Goal: Information Seeking & Learning: Learn about a topic

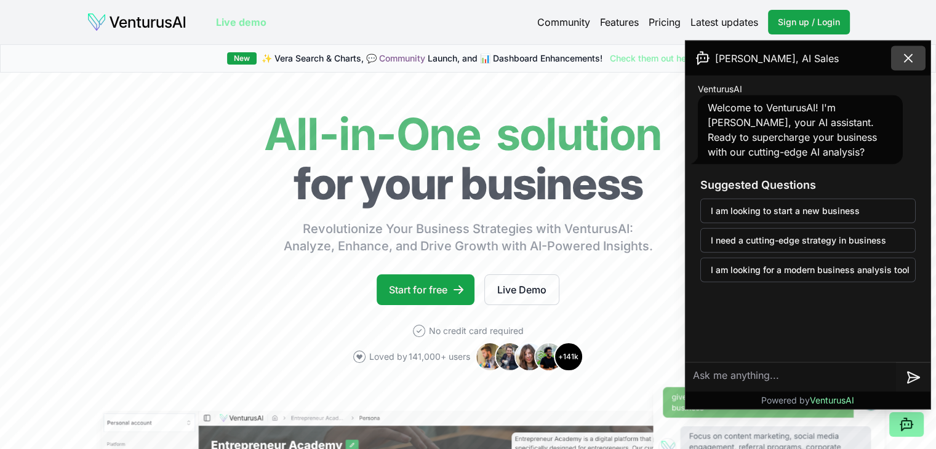
click at [899, 52] on button at bounding box center [908, 58] width 34 height 25
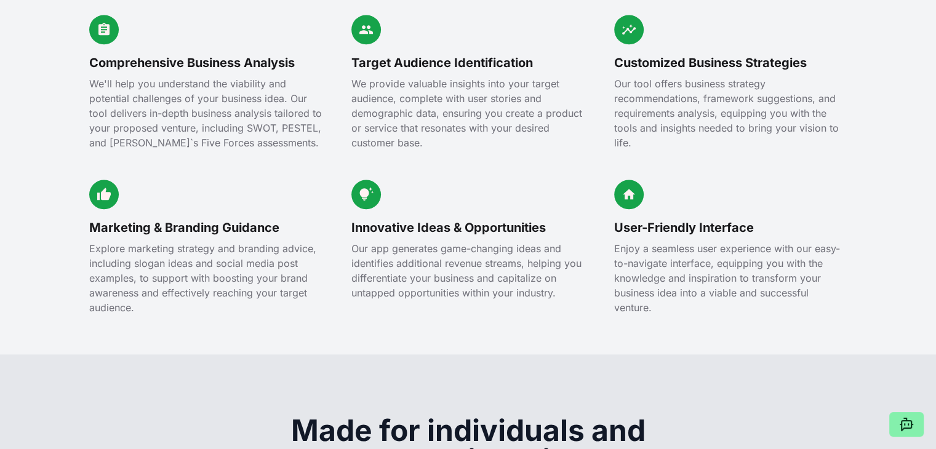
scroll to position [1477, 0]
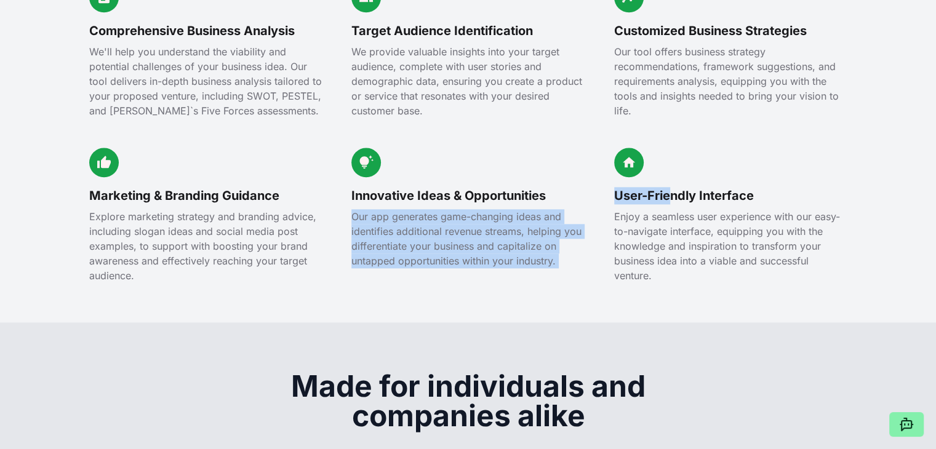
drag, startPoint x: 598, startPoint y: 172, endPoint x: 670, endPoint y: 173, distance: 72.0
click at [670, 173] on div "Comprehensive Business Analysis We'll help you understand the viability and pot…" at bounding box center [468, 133] width 758 height 300
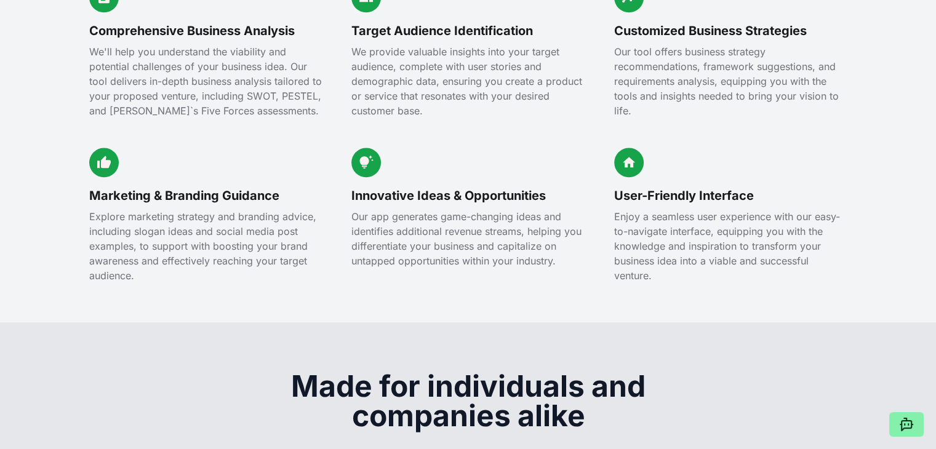
click at [618, 223] on p "Enjoy a seamless user experience with our easy-to-navigate interface, equipping…" at bounding box center [730, 246] width 233 height 74
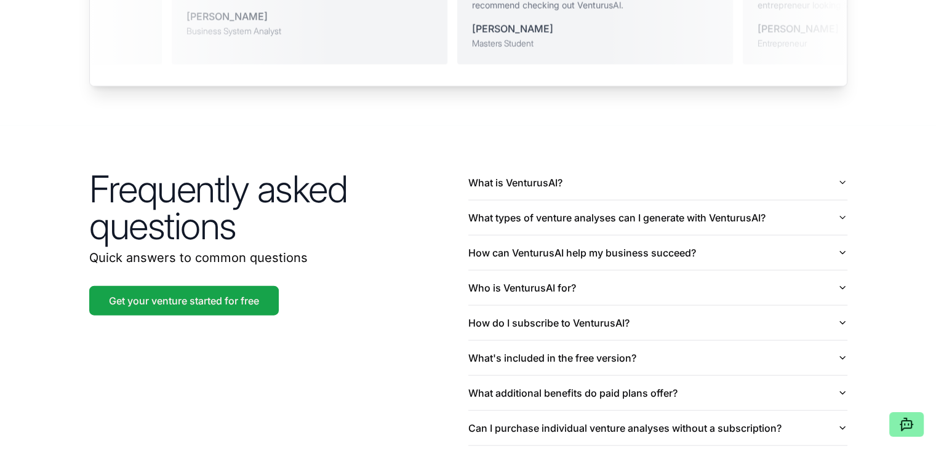
scroll to position [2832, 0]
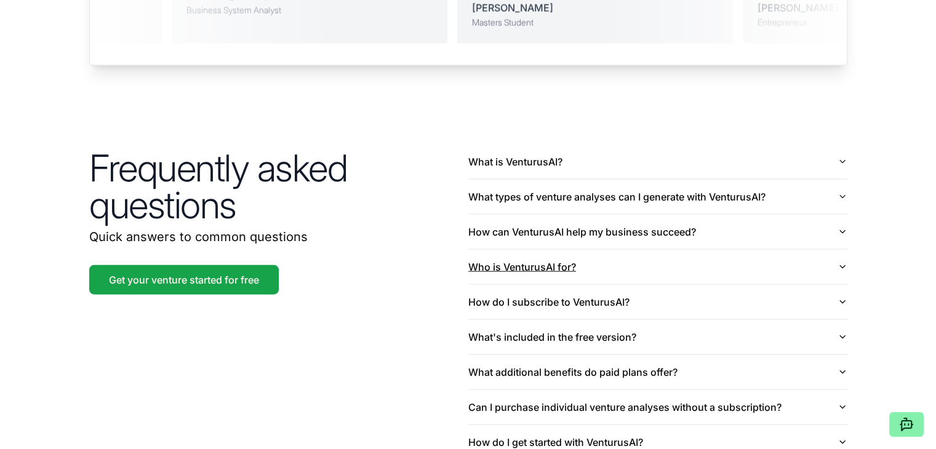
click at [837, 254] on button "Who is VenturusAI for?" at bounding box center [657, 267] width 379 height 34
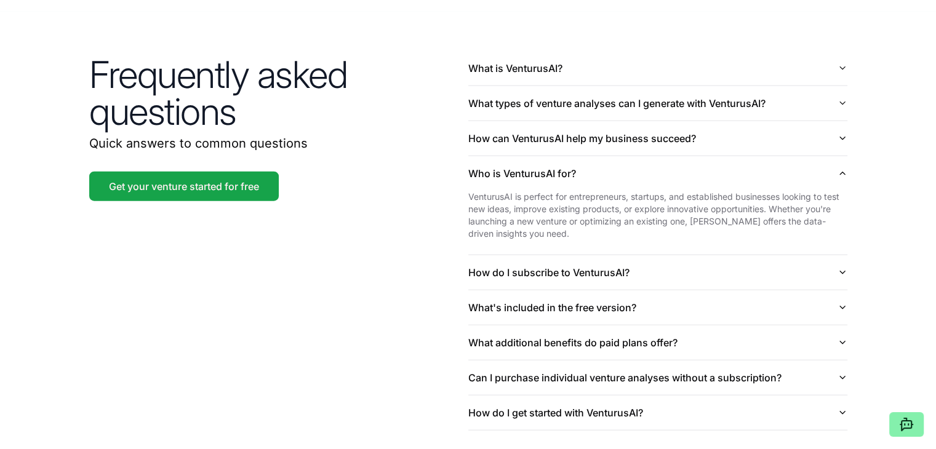
scroll to position [3048, 0]
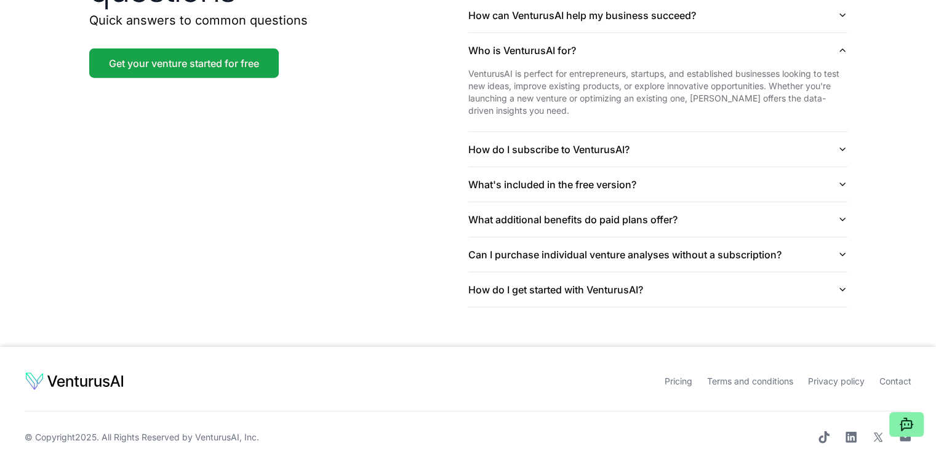
click at [675, 376] on li "Pricing" at bounding box center [686, 382] width 42 height 12
click at [670, 376] on link "Pricing" at bounding box center [679, 381] width 28 height 10
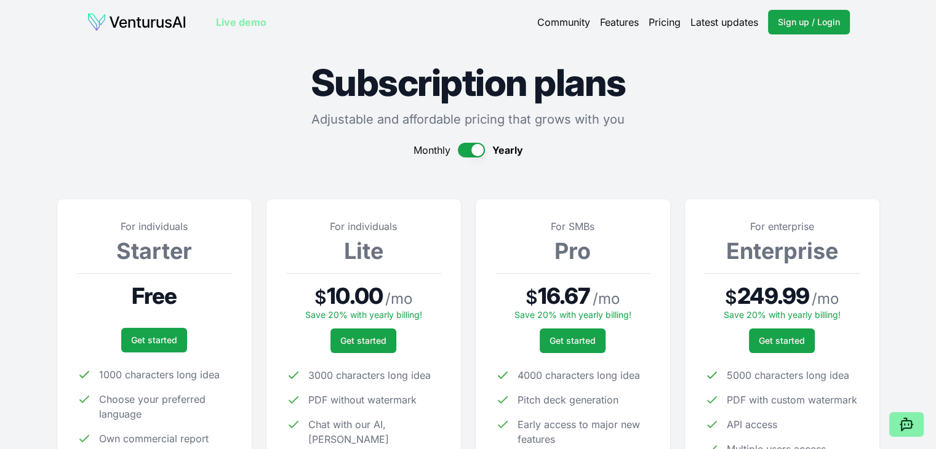
click at [238, 28] on link "Live demo" at bounding box center [241, 22] width 50 height 15
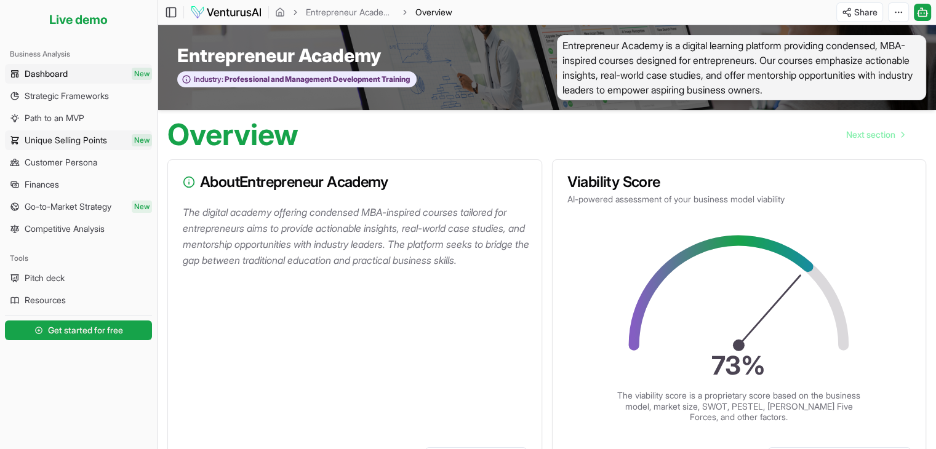
click at [99, 139] on span "Unique Selling Points" at bounding box center [66, 140] width 82 height 12
